Goal: Task Accomplishment & Management: Manage account settings

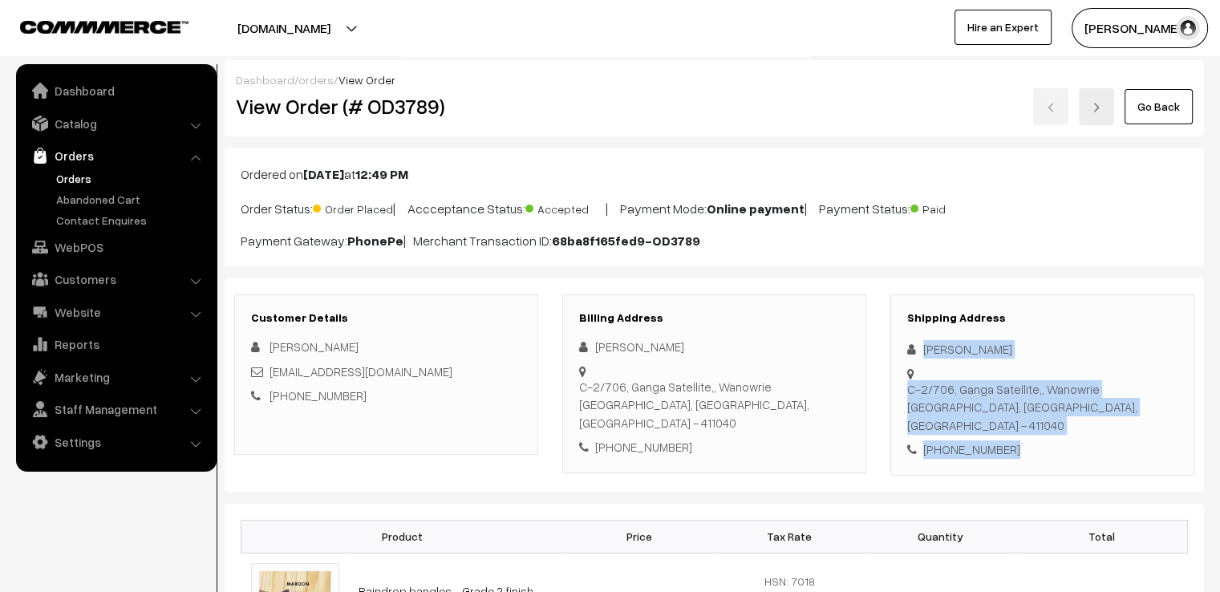
click at [1147, 95] on link "Go Back" at bounding box center [1158, 106] width 68 height 35
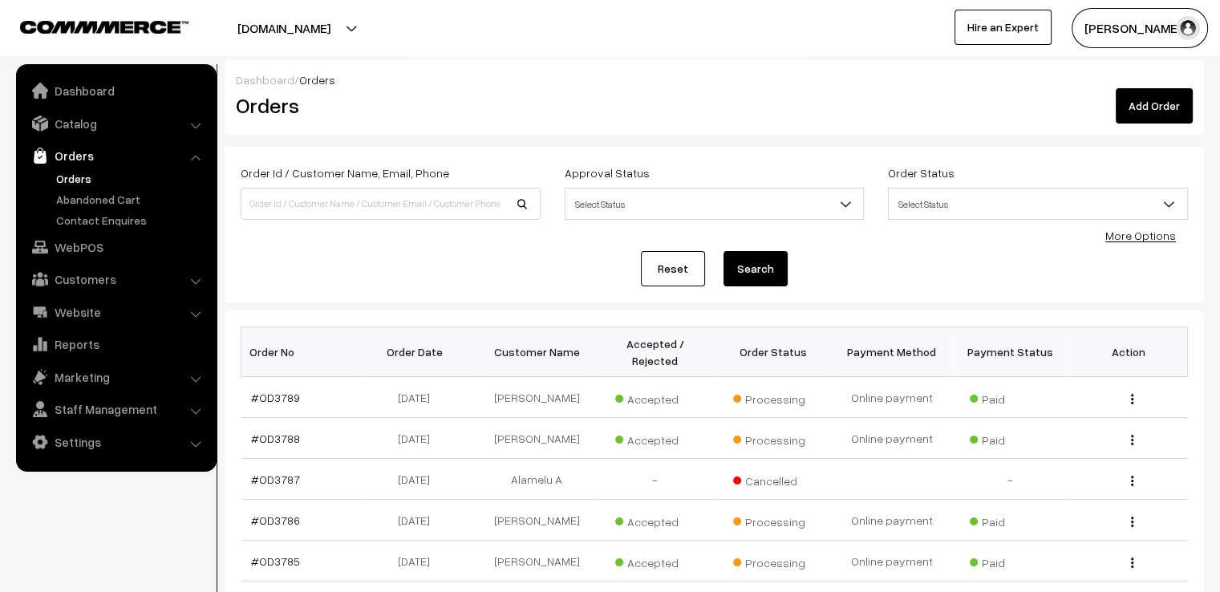
click at [642, 262] on link "Reset" at bounding box center [673, 268] width 64 height 35
click at [683, 273] on link "Reset" at bounding box center [673, 268] width 64 height 35
